Goal: Complete application form

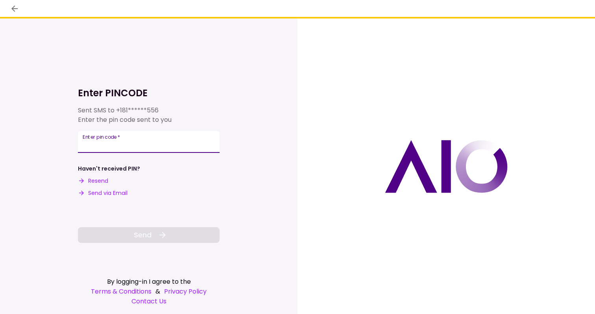
click at [118, 142] on input "Enter pin code   *" at bounding box center [149, 142] width 142 height 22
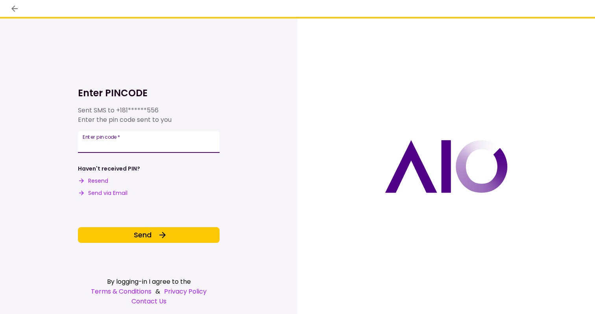
type input "******"
